Goal: Task Accomplishment & Management: Use online tool/utility

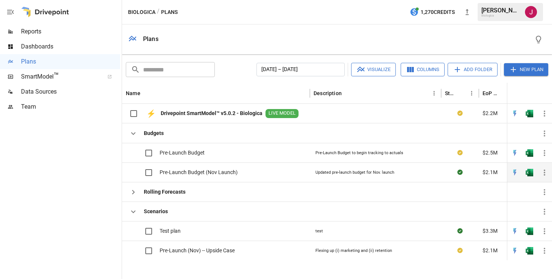
click at [211, 168] on span "Pre-Launch Budget (Nov Launch)" at bounding box center [199, 172] width 78 height 8
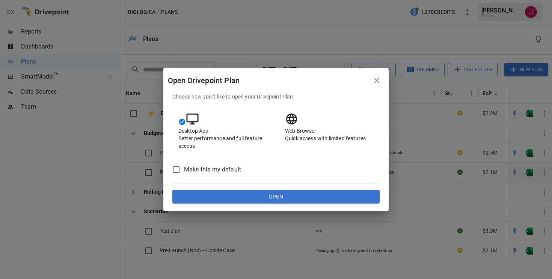
click at [211, 146] on div "Desktop App Better performance and full feature access" at bounding box center [222, 130] width 101 height 49
click at [297, 124] on icon at bounding box center [291, 118] width 11 height 11
click at [297, 193] on button "Open" at bounding box center [275, 197] width 207 height 14
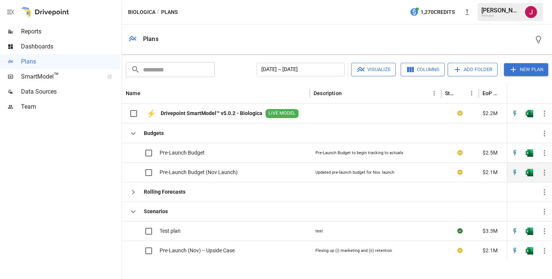
click at [202, 168] on span "Pre-Launch Budget (Nov Launch)" at bounding box center [199, 172] width 78 height 8
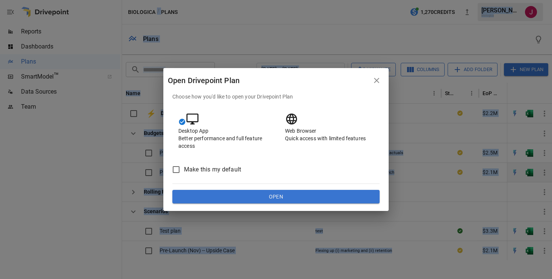
click at [202, 145] on div "Desktop App Better performance and full feature access" at bounding box center [222, 130] width 101 height 49
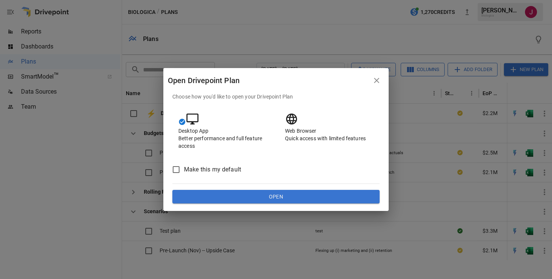
click at [296, 133] on div "Web Browser Quick access with limited features" at bounding box center [329, 127] width 101 height 42
click at [276, 199] on button "Open" at bounding box center [275, 197] width 207 height 14
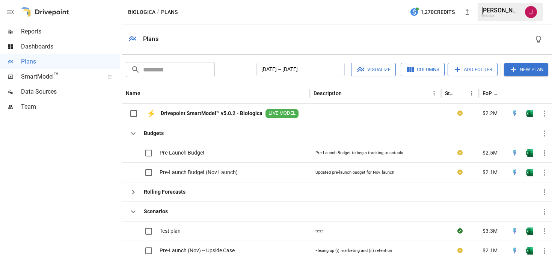
click at [191, 109] on b "Drivepoint SmartModel™ v5.0.2 - Biologica" at bounding box center [212, 113] width 102 height 8
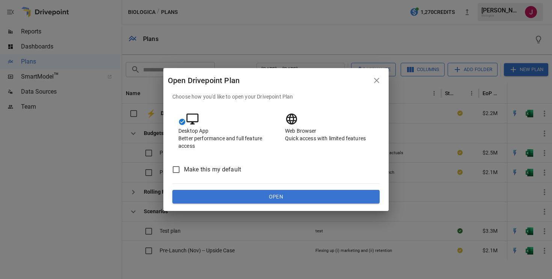
click at [191, 81] on div "Open Drivepoint Plan" at bounding box center [268, 80] width 201 height 12
click at [307, 127] on div "Web Browser Quick access with limited features" at bounding box center [329, 127] width 101 height 42
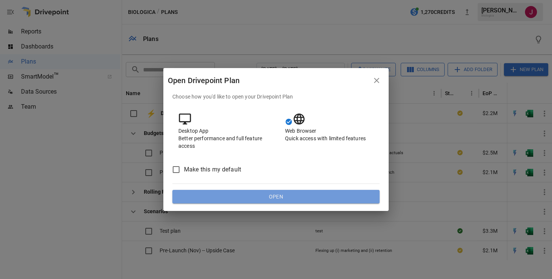
click at [276, 197] on button "Open" at bounding box center [275, 197] width 207 height 14
